Goal: Information Seeking & Learning: Find specific page/section

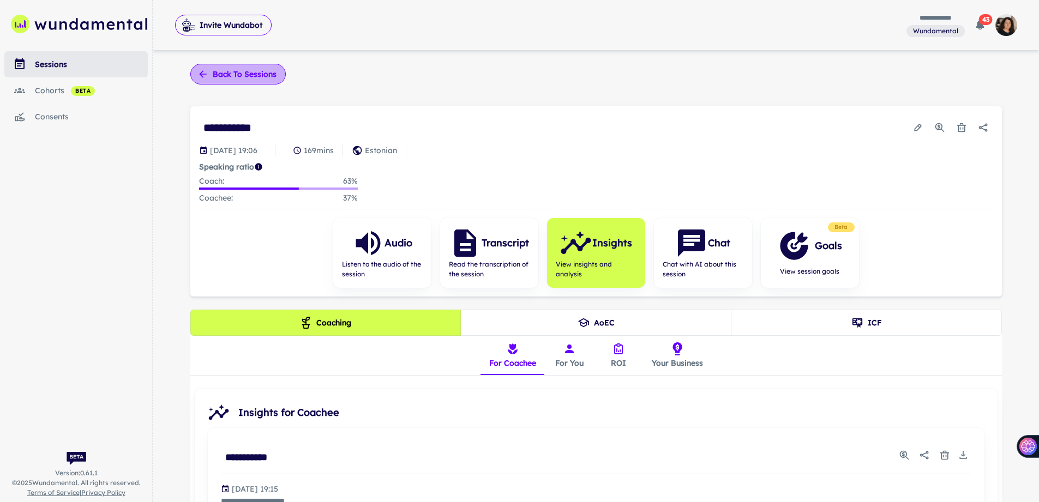
click at [198, 73] on icon "button" at bounding box center [202, 74] width 11 height 11
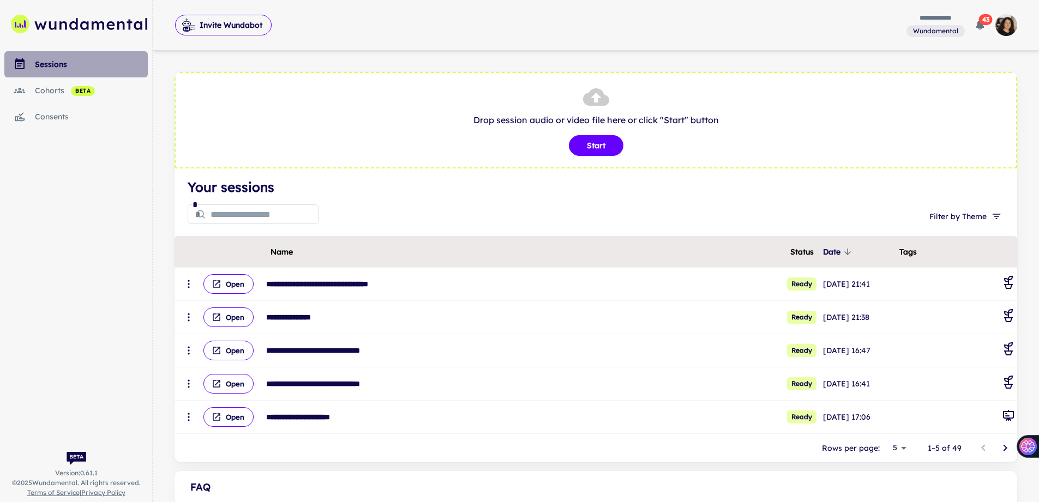
click at [38, 63] on div "sessions" at bounding box center [91, 64] width 113 height 12
click at [248, 207] on input "text" at bounding box center [265, 214] width 108 height 22
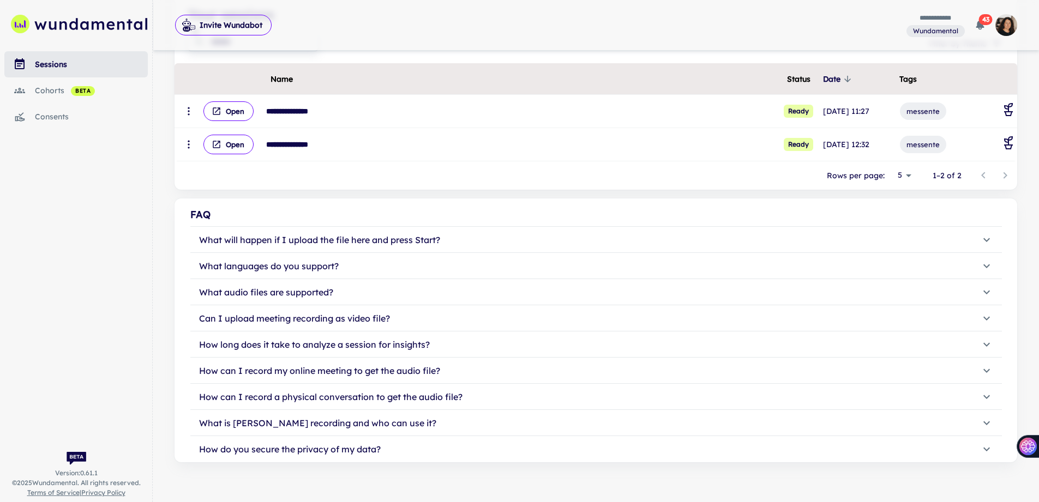
scroll to position [177, 0]
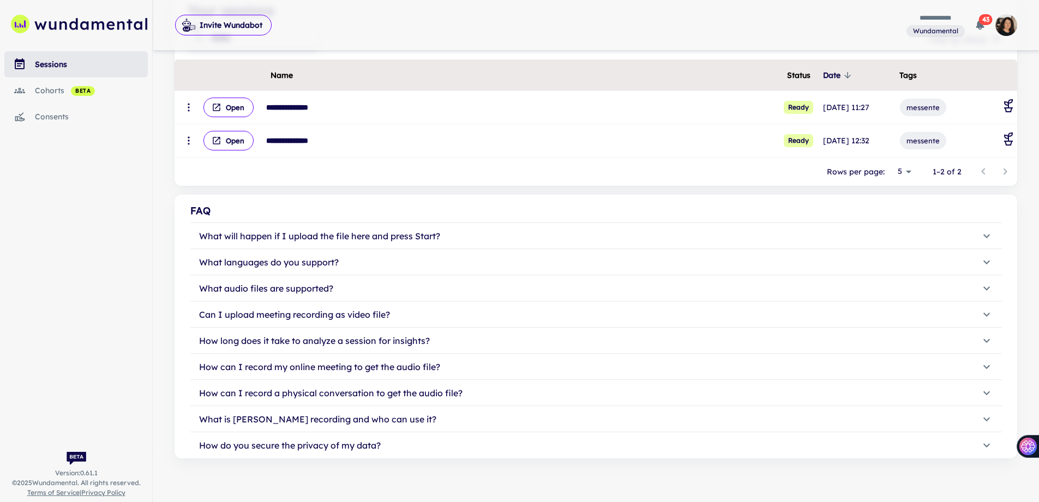
type input "******"
click at [989, 312] on icon "button" at bounding box center [986, 314] width 13 height 13
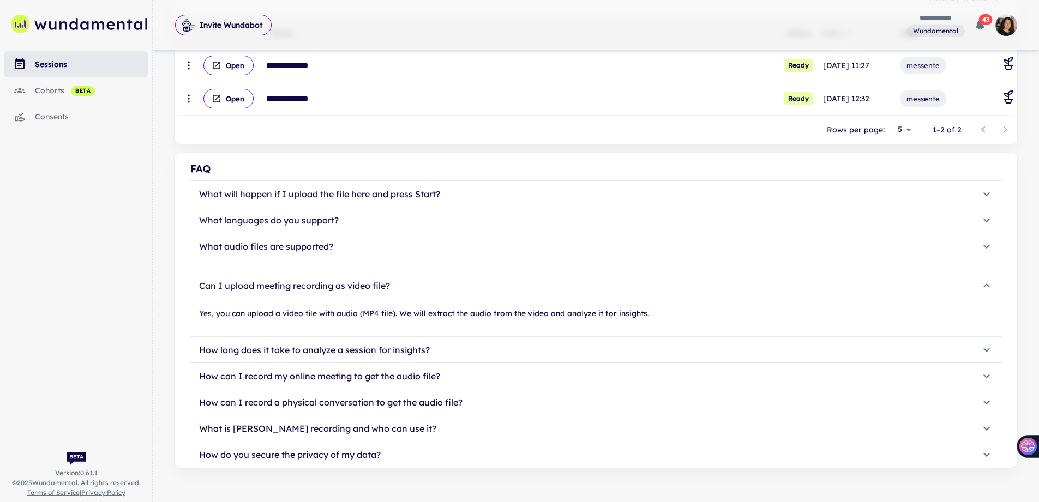
scroll to position [228, 0]
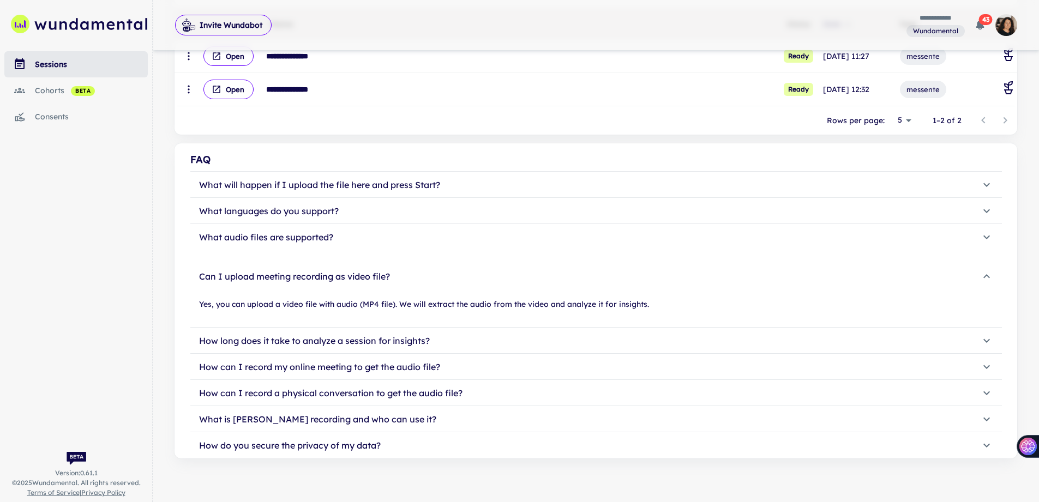
click at [985, 338] on icon "button" at bounding box center [986, 340] width 13 height 13
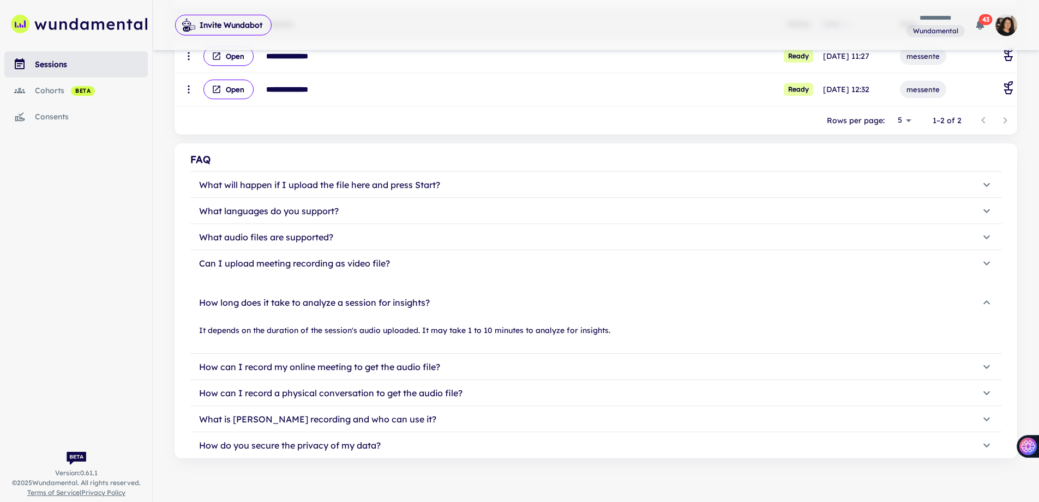
click at [985, 359] on button "How can I record my online meeting to get the audio file?" at bounding box center [595, 367] width 811 height 26
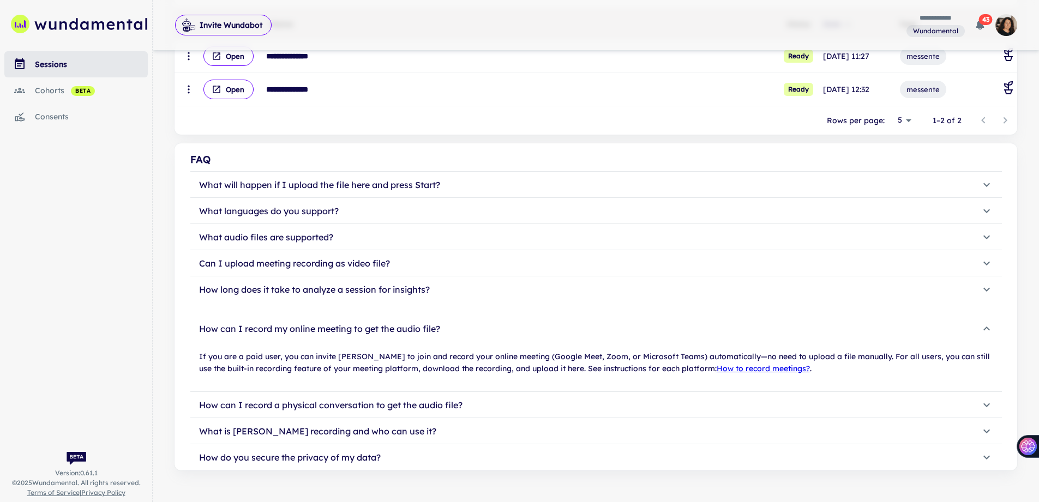
click at [987, 403] on icon "button" at bounding box center [986, 405] width 13 height 13
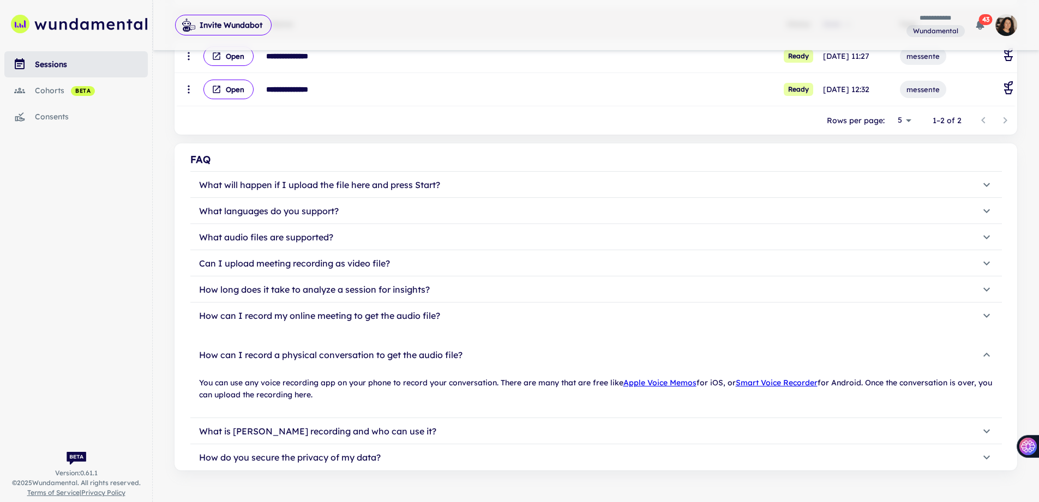
scroll to position [230, 0]
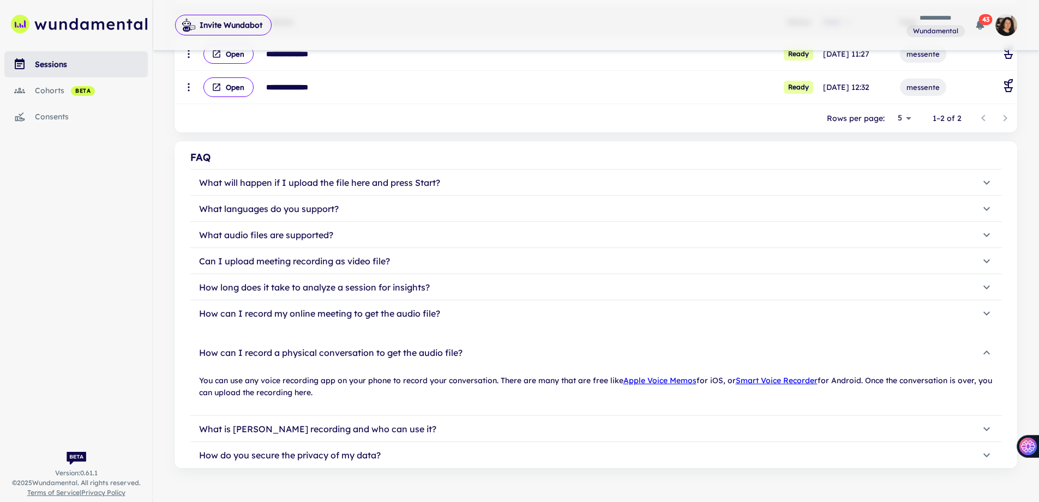
click at [987, 427] on icon "button" at bounding box center [986, 429] width 13 height 13
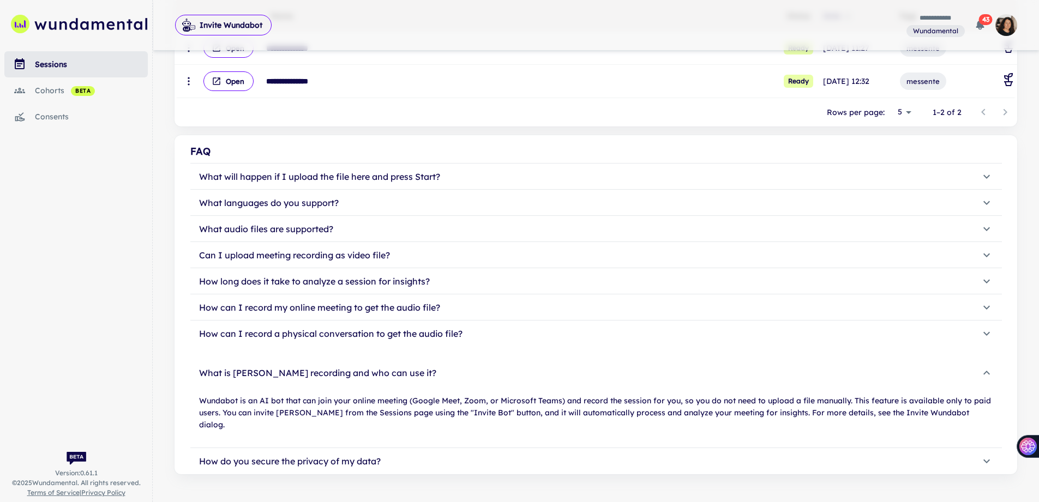
scroll to position [240, 0]
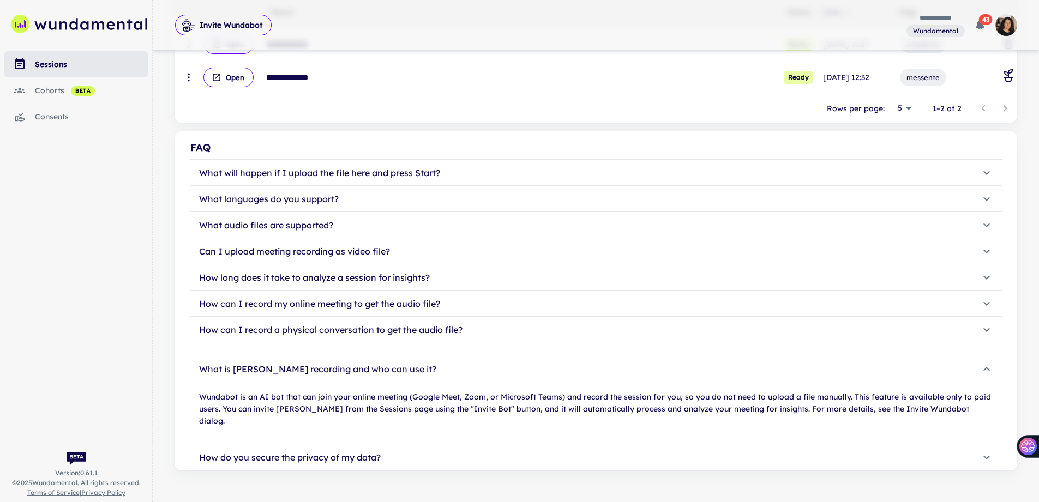
click at [980, 451] on icon "button" at bounding box center [986, 457] width 13 height 13
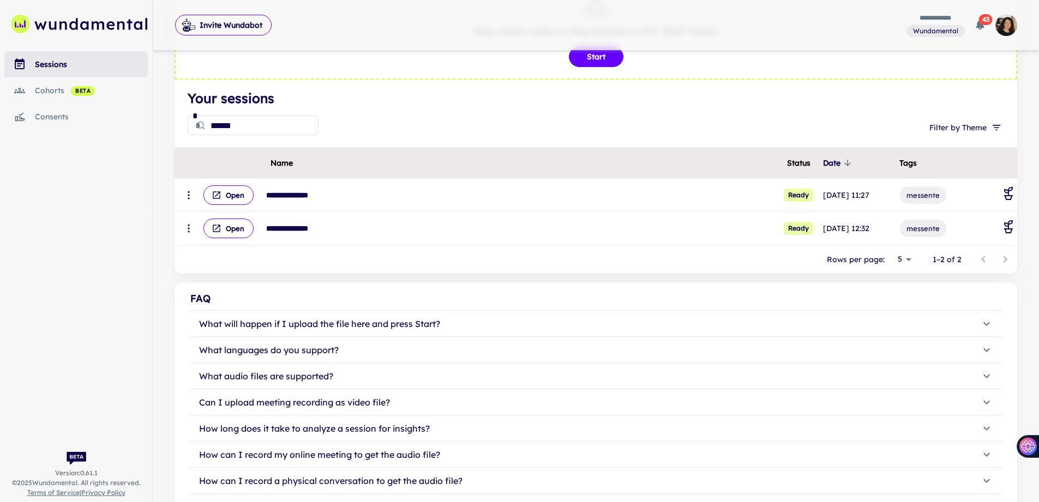
scroll to position [93, 0]
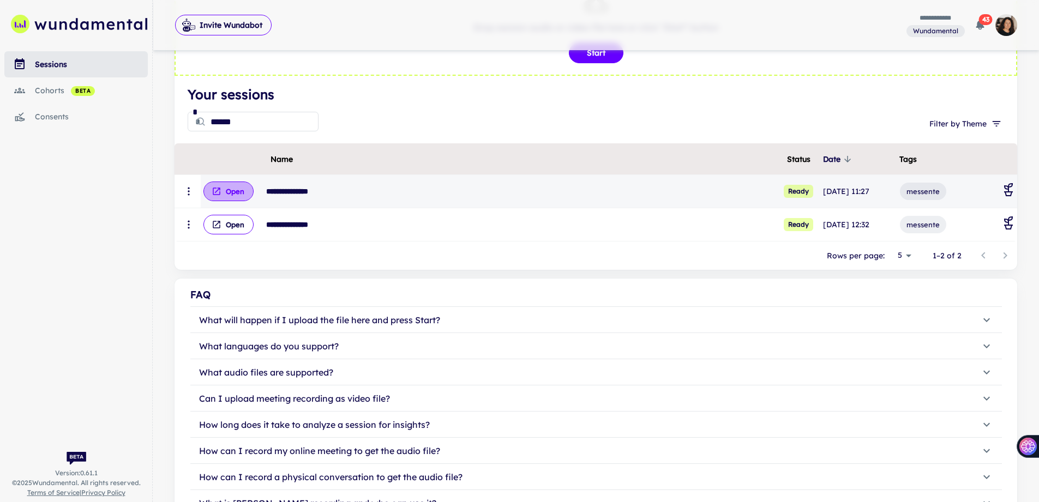
click at [226, 189] on button "Open" at bounding box center [228, 192] width 50 height 20
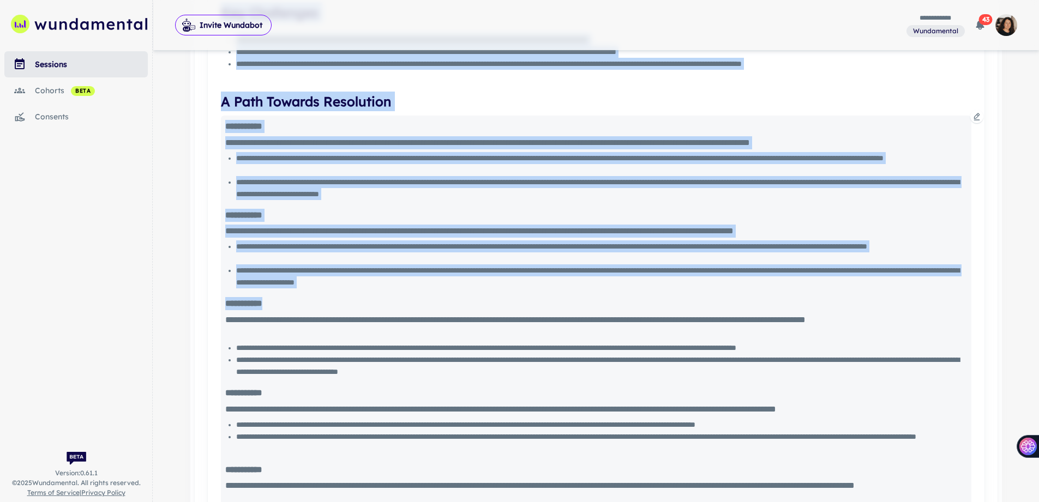
scroll to position [946, 0]
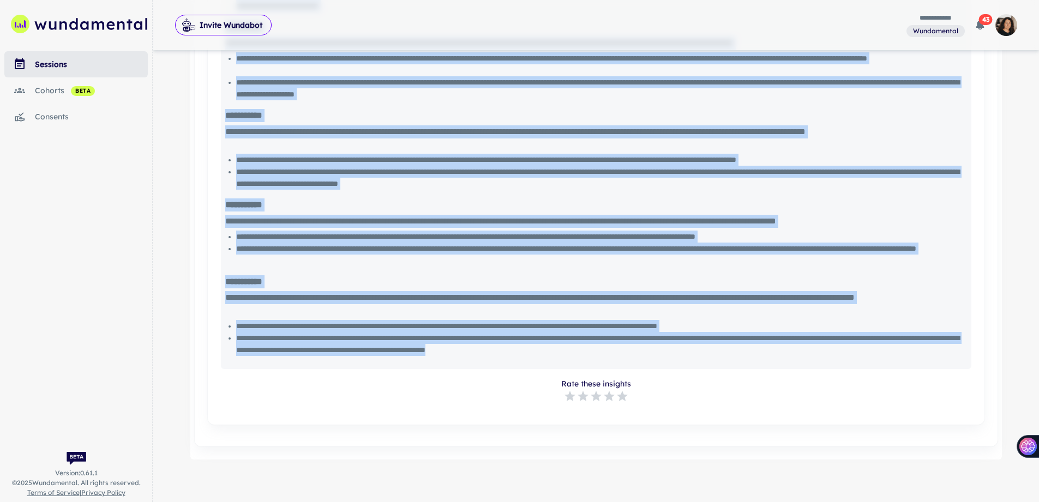
drag, startPoint x: 223, startPoint y: 207, endPoint x: 862, endPoint y: 351, distance: 655.2
copy div "**********"
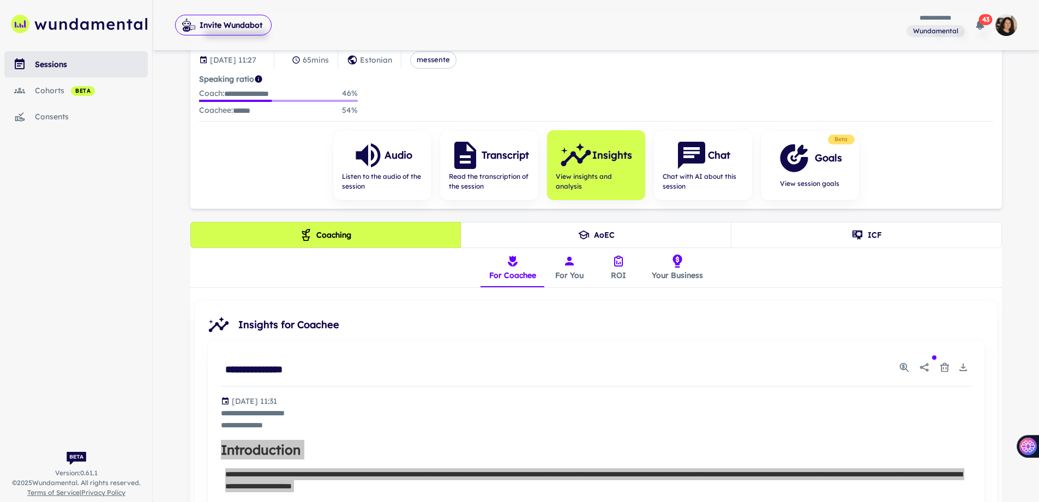
scroll to position [13, 0]
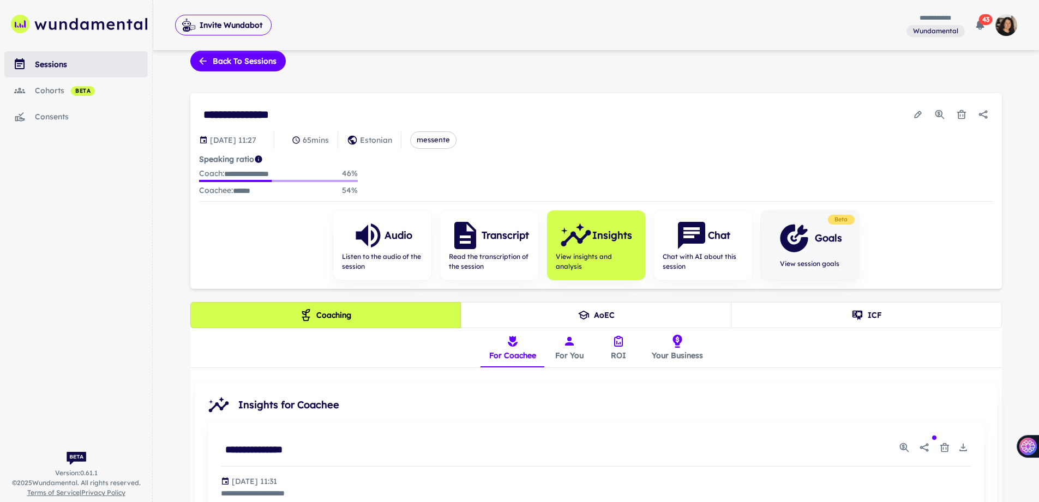
click at [809, 242] on icon "button" at bounding box center [794, 238] width 33 height 33
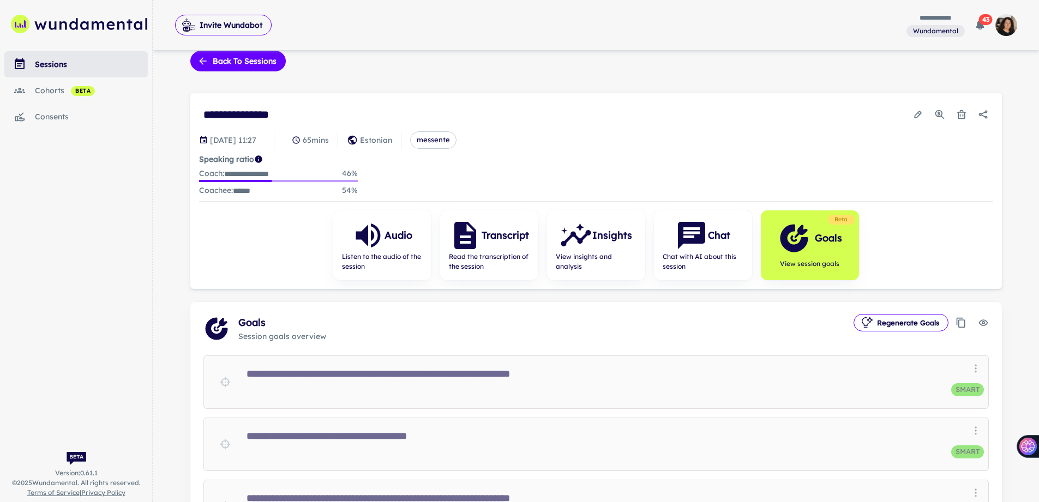
scroll to position [242, 0]
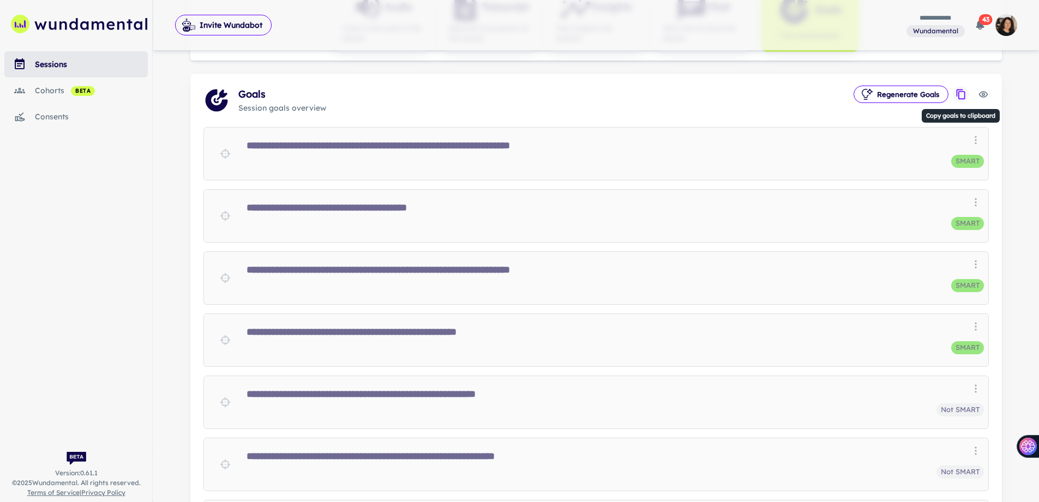
click at [961, 96] on icon "Copy goals to clipboard" at bounding box center [960, 94] width 11 height 11
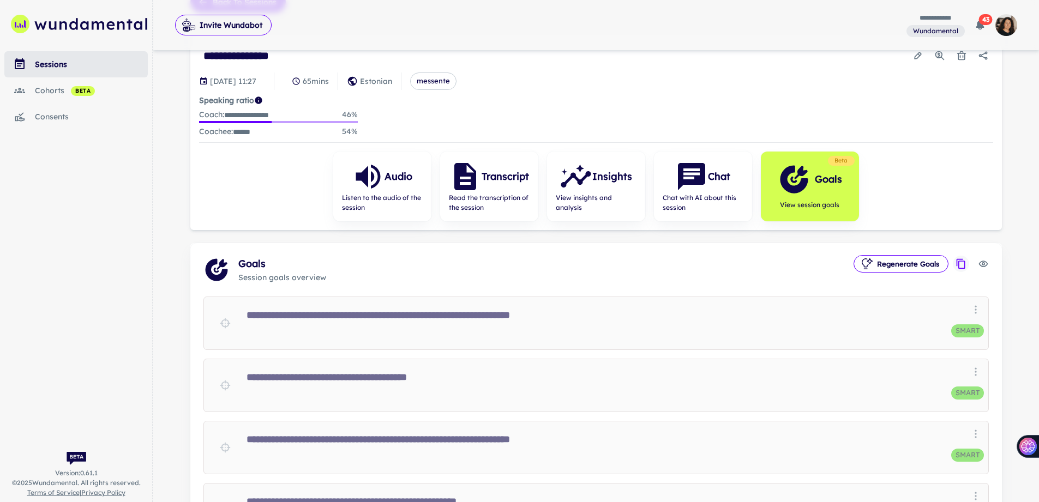
scroll to position [0, 0]
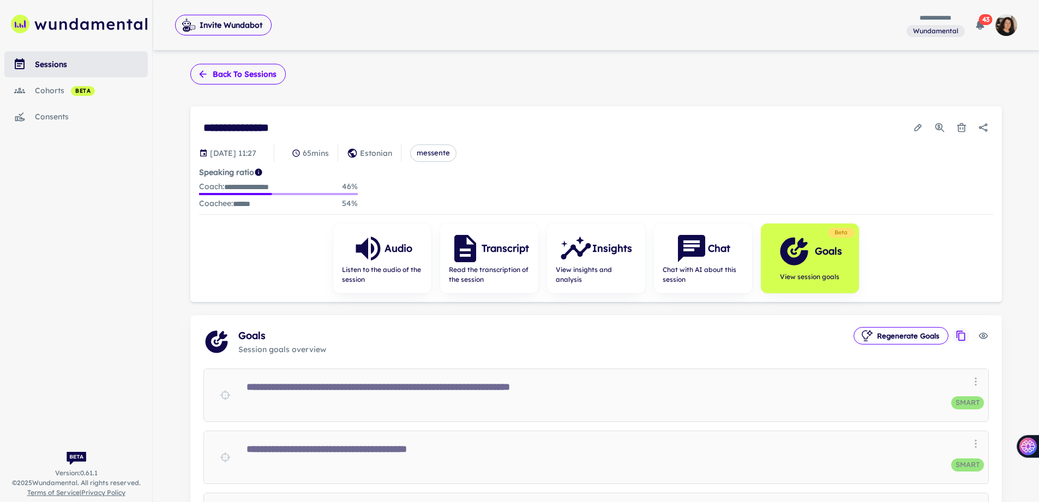
click at [203, 75] on icon "button" at bounding box center [202, 74] width 11 height 11
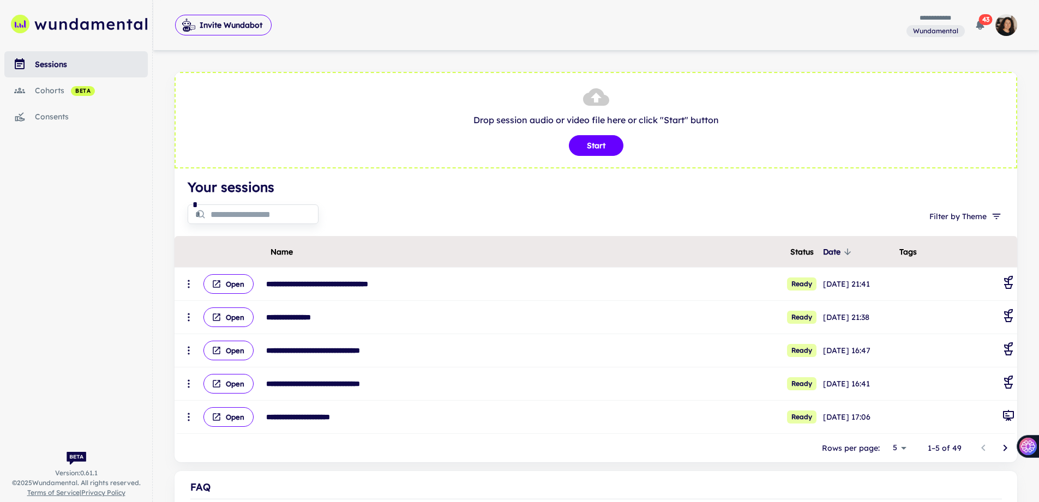
click at [294, 218] on input "text" at bounding box center [265, 214] width 108 height 22
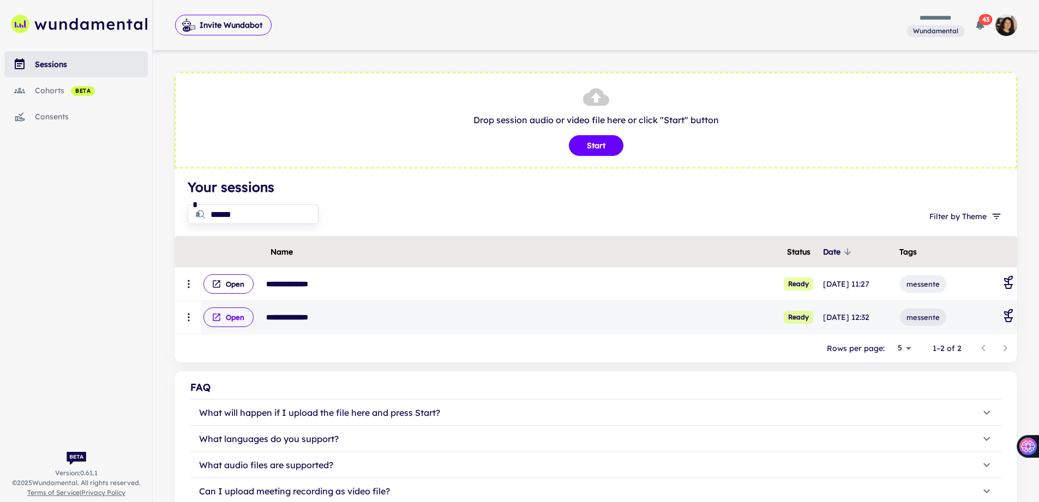
type input "******"
click at [220, 317] on icon "scrollable content" at bounding box center [217, 317] width 10 height 10
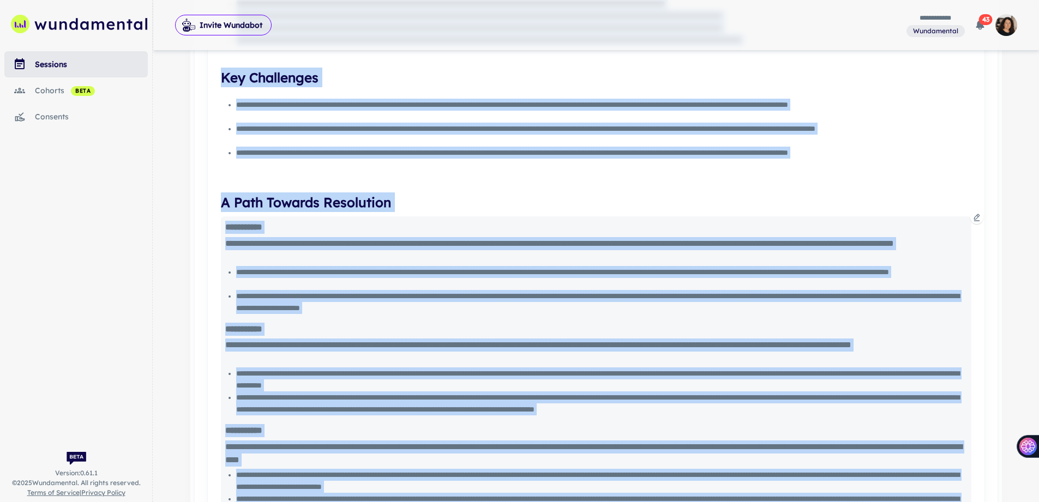
scroll to position [1020, 0]
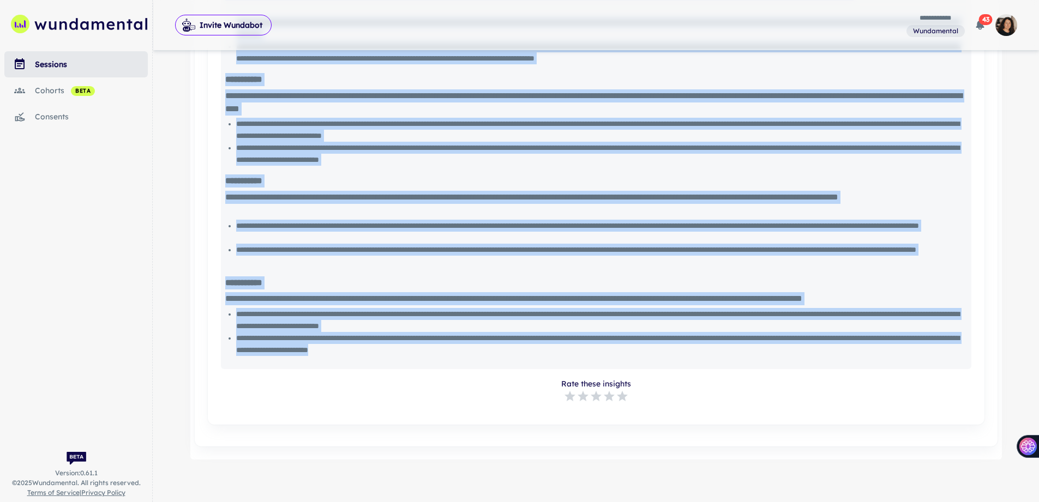
drag, startPoint x: 219, startPoint y: 216, endPoint x: 744, endPoint y: 354, distance: 543.0
copy div "**********"
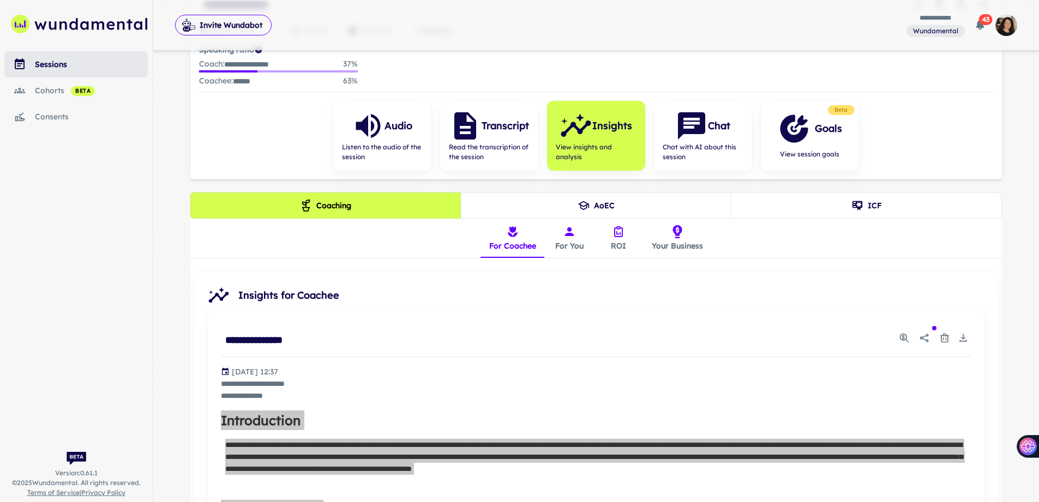
scroll to position [0, 0]
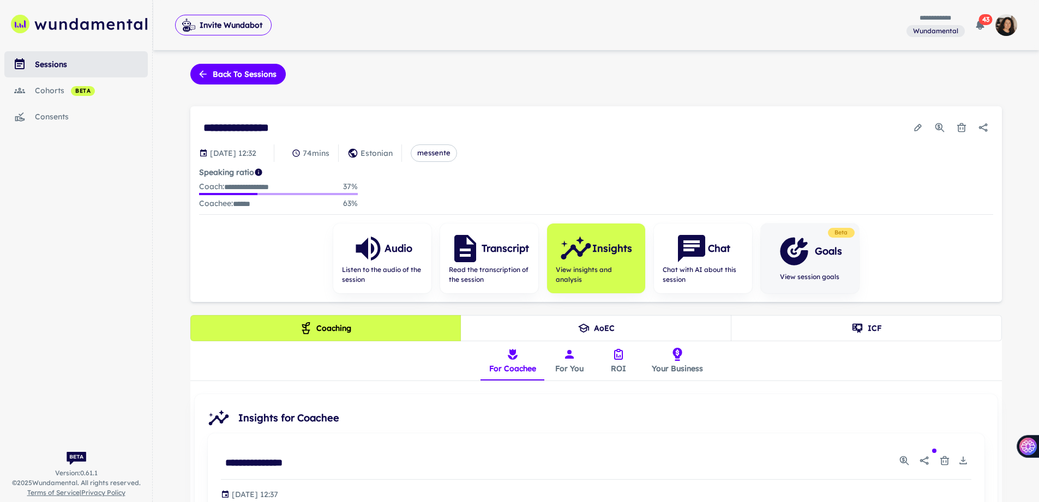
click at [800, 262] on icon "button" at bounding box center [794, 251] width 33 height 33
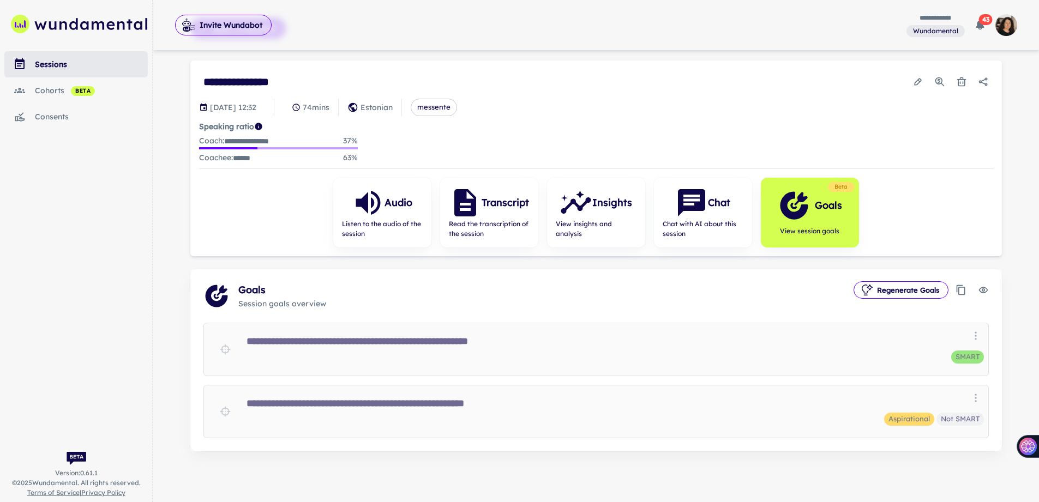
scroll to position [46, 0]
click at [900, 286] on button "Regenerate Goals" at bounding box center [900, 289] width 95 height 17
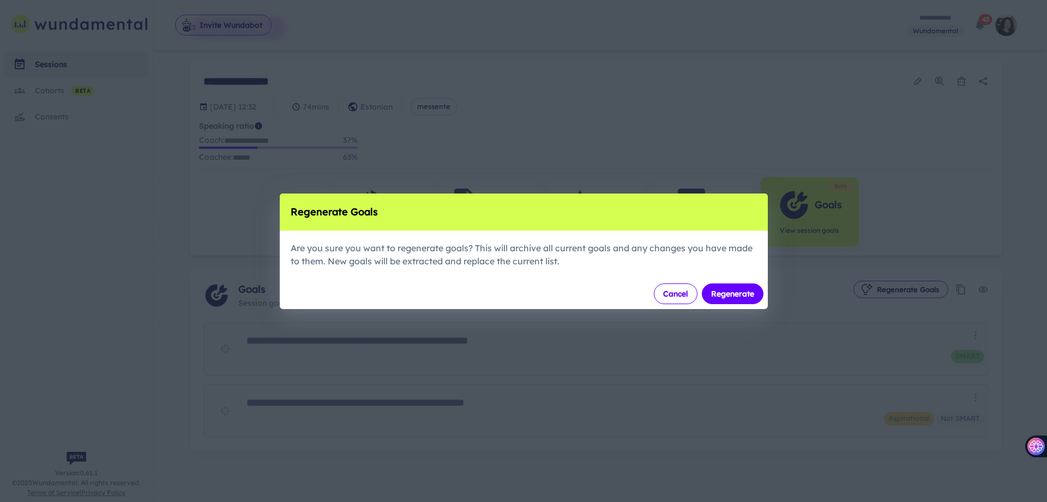
click at [665, 291] on button "Cancel" at bounding box center [676, 294] width 44 height 21
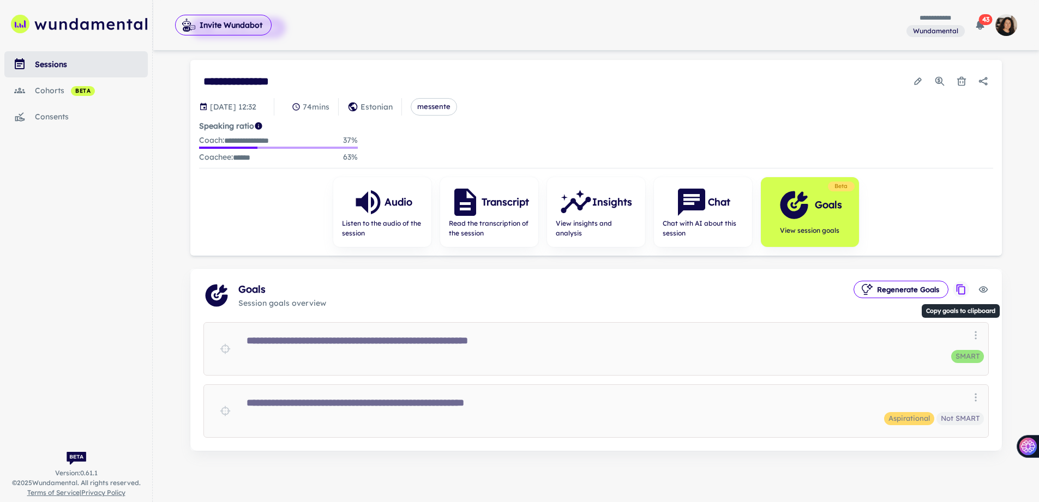
click at [960, 288] on icon "Copy goals to clipboard" at bounding box center [960, 289] width 11 height 11
click at [18, 27] on icon "scrollable content" at bounding box center [18, 27] width 2 height 2
